Goal: Transaction & Acquisition: Subscribe to service/newsletter

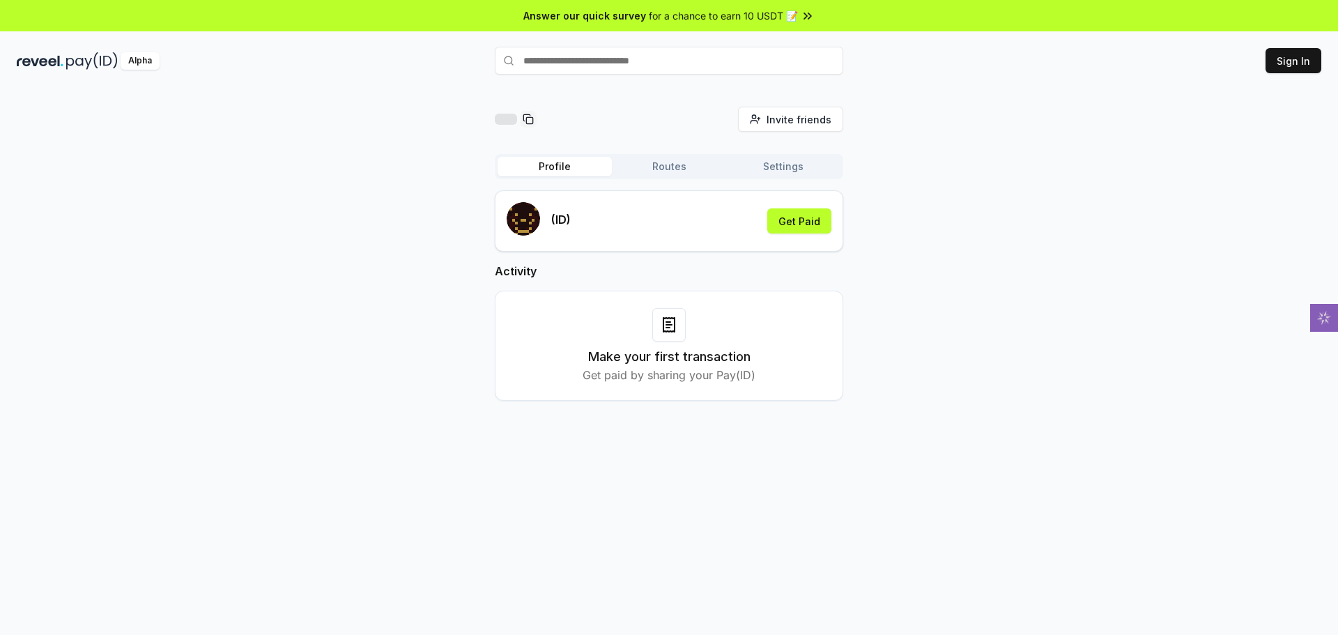
click at [960, 228] on div "Invite friends Invite Profile Routes Settings (ID) Get Paid Activity Make your …" at bounding box center [669, 265] width 1304 height 316
click at [1276, 66] on button "Sign In" at bounding box center [1293, 60] width 56 height 25
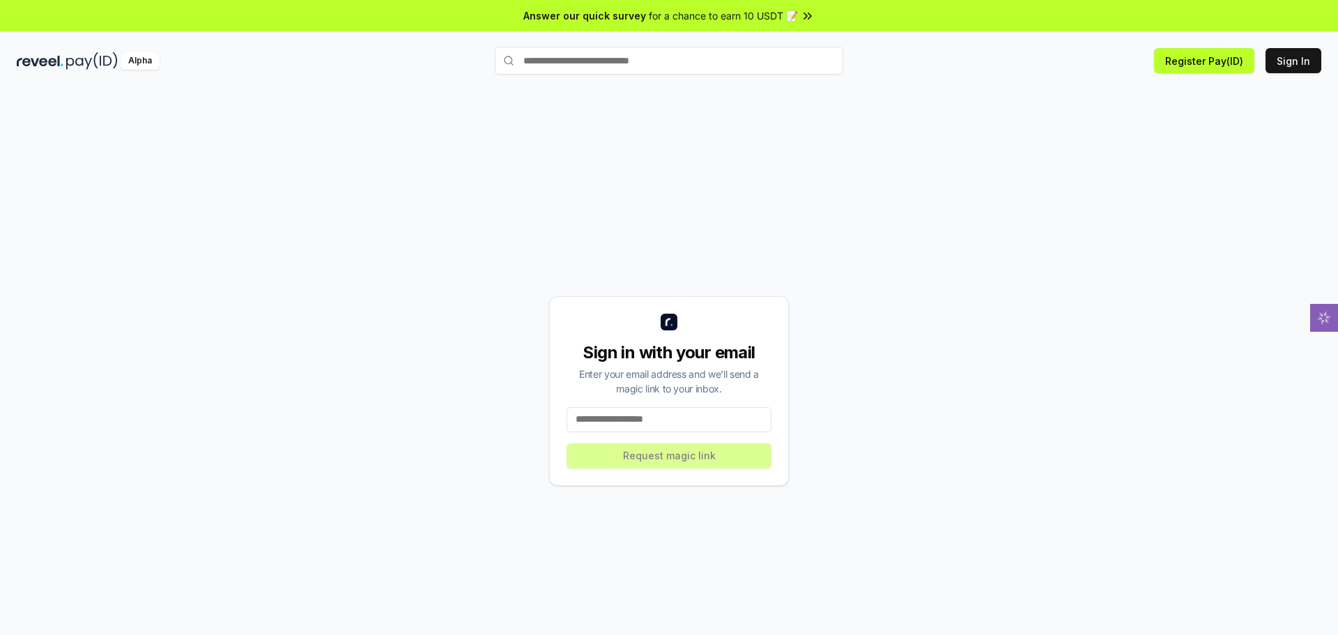
click at [652, 418] on input at bounding box center [668, 419] width 205 height 25
click at [873, 254] on div "Sign in with your email Enter your email address and we’ll send a magic link to…" at bounding box center [669, 391] width 1304 height 568
